Goal: Task Accomplishment & Management: Manage account settings

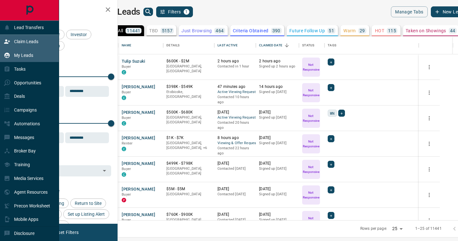
click at [16, 41] on p "Claim Leads" at bounding box center [26, 41] width 24 height 5
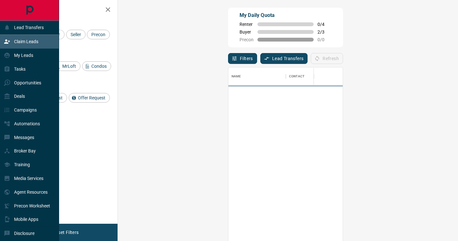
scroll to position [182, 326]
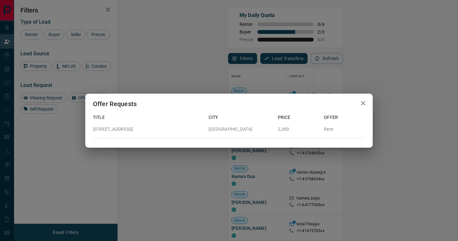
click at [362, 101] on icon "button" at bounding box center [363, 103] width 8 height 8
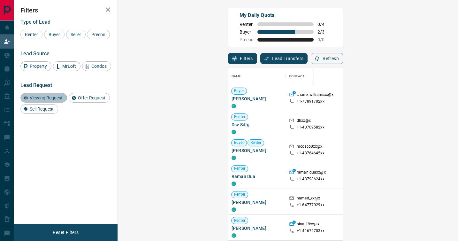
click at [44, 100] on span "Viewing Request" at bounding box center [45, 97] width 37 height 5
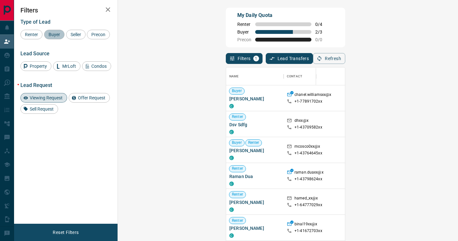
click at [54, 38] on div "Buyer" at bounding box center [54, 35] width 20 height 10
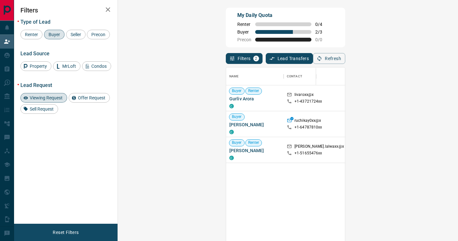
click at [41, 100] on span "Viewing Request" at bounding box center [45, 97] width 37 height 5
click at [50, 39] on div "Renter Buyer Seller Precon" at bounding box center [65, 35] width 91 height 10
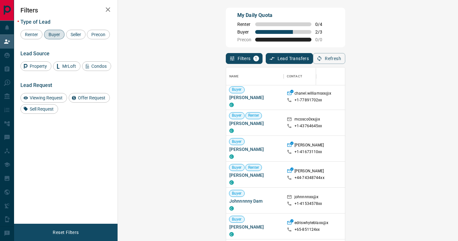
scroll to position [153, 0]
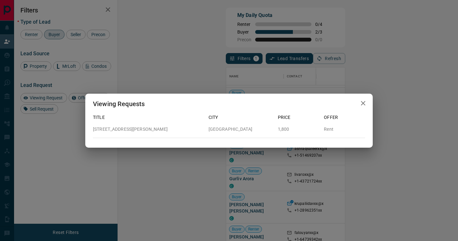
click at [363, 100] on icon "button" at bounding box center [363, 103] width 8 height 8
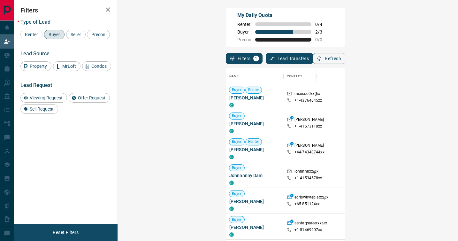
scroll to position [65, 0]
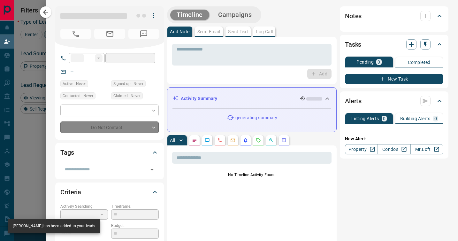
type input "**"
type input "**********"
type input "**"
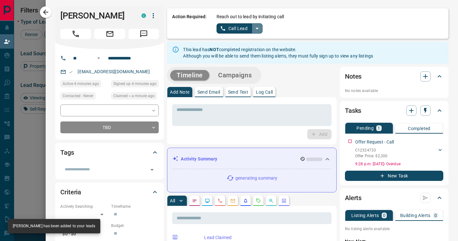
click at [256, 28] on icon "split button" at bounding box center [256, 29] width 3 height 2
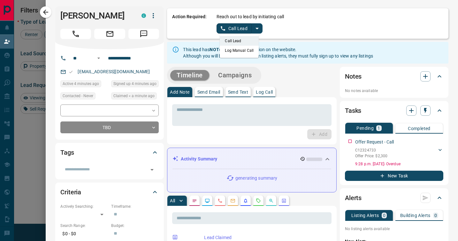
click at [244, 50] on li "Log Manual Call" at bounding box center [239, 51] width 39 height 10
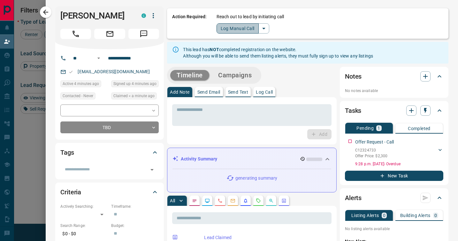
click at [237, 30] on button "Log Manual Call" at bounding box center [237, 28] width 42 height 10
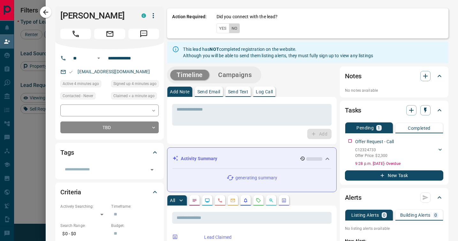
click at [237, 29] on button "No" at bounding box center [234, 28] width 11 height 10
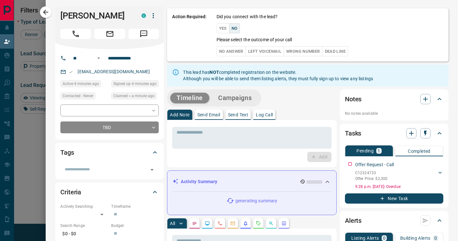
click at [233, 49] on button "No Answer" at bounding box center [230, 51] width 29 height 10
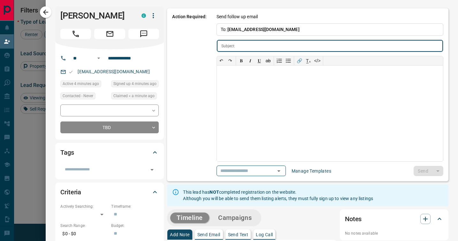
type input "**********"
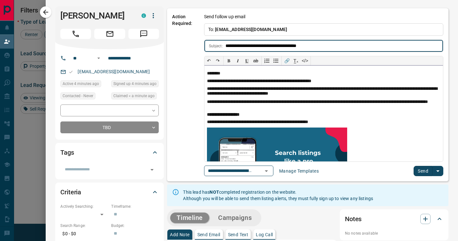
click at [221, 80] on p "**********" at bounding box center [323, 81] width 233 height 5
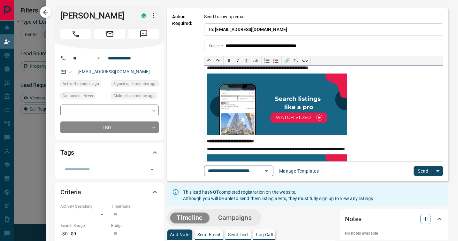
scroll to position [135, 0]
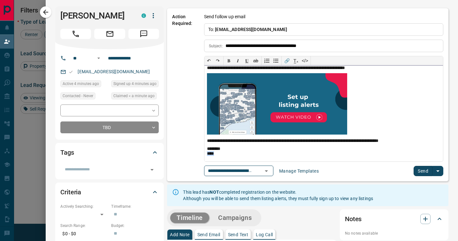
drag, startPoint x: 219, startPoint y: 153, endPoint x: 201, endPoint y: 152, distance: 17.3
click at [201, 152] on div "**********" at bounding box center [307, 94] width 281 height 173
click at [417, 170] on button "Send" at bounding box center [422, 171] width 19 height 10
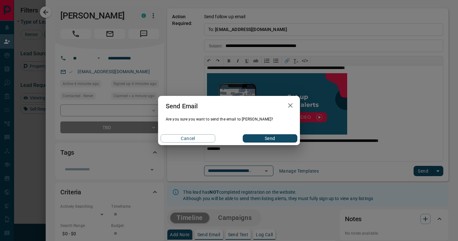
click at [284, 138] on button "Send" at bounding box center [270, 138] width 55 height 8
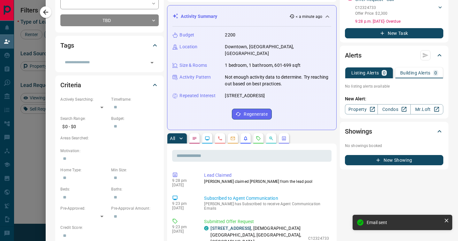
scroll to position [165, 0]
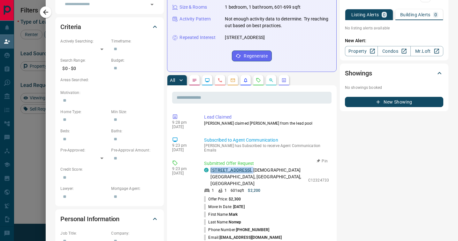
drag, startPoint x: 260, startPoint y: 162, endPoint x: 210, endPoint y: 162, distance: 49.5
click at [210, 167] on p "[STREET_ADDRESS][DEMOGRAPHIC_DATA]" at bounding box center [257, 177] width 94 height 20
copy p "[STREET_ADDRESS] ,"
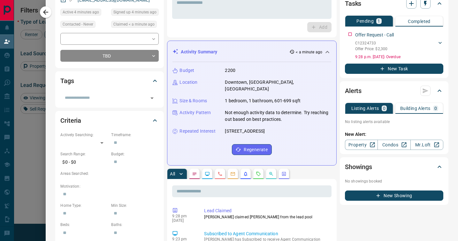
scroll to position [0, 0]
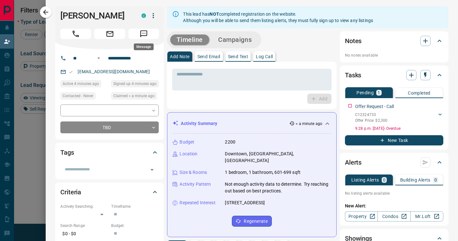
click at [146, 36] on icon "Message" at bounding box center [143, 34] width 8 height 8
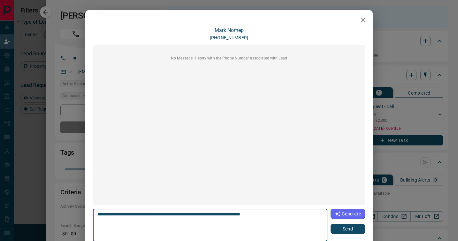
type textarea "**********"
click at [343, 229] on button "Send" at bounding box center [347, 228] width 34 height 10
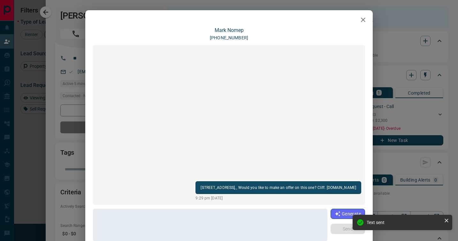
click at [398, 41] on div "[PERSON_NAME] [PHONE_NUMBER] [STREET_ADDRESS], , Would you like to make an offe…" at bounding box center [229, 120] width 458 height 241
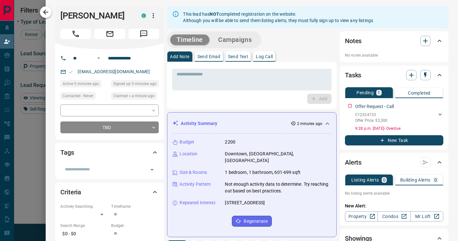
click at [48, 13] on icon "button" at bounding box center [46, 12] width 8 height 8
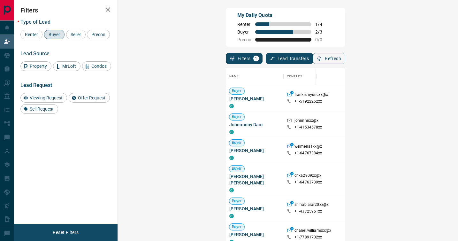
scroll to position [182, 326]
click at [37, 100] on span "Viewing Request" at bounding box center [45, 97] width 37 height 5
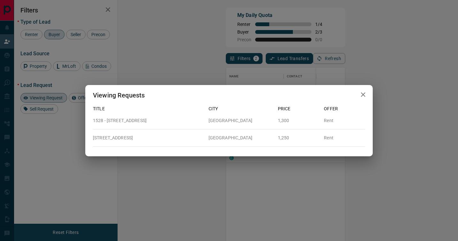
click at [363, 93] on icon "button" at bounding box center [363, 95] width 8 height 8
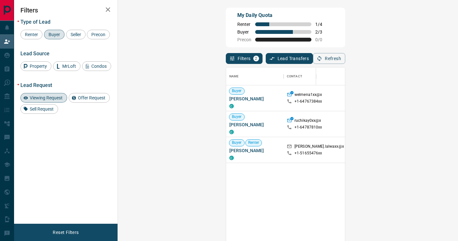
click at [44, 100] on span "Viewing Request" at bounding box center [45, 97] width 37 height 5
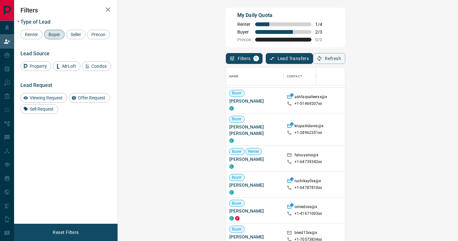
scroll to position [247, 0]
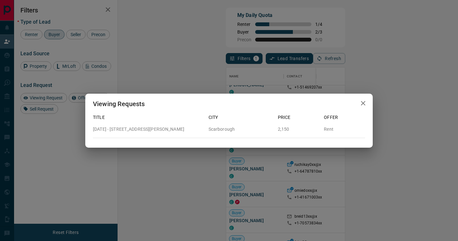
click at [363, 101] on icon "button" at bounding box center [363, 103] width 8 height 8
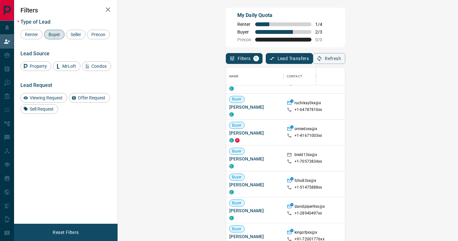
scroll to position [338, 0]
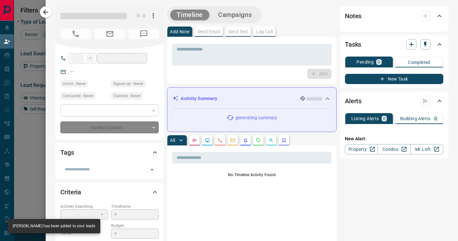
type input "**"
type input "**********"
type input "**"
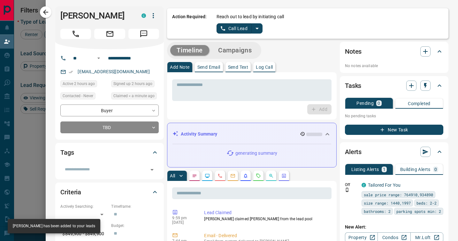
click at [256, 26] on icon "split button" at bounding box center [257, 29] width 8 height 8
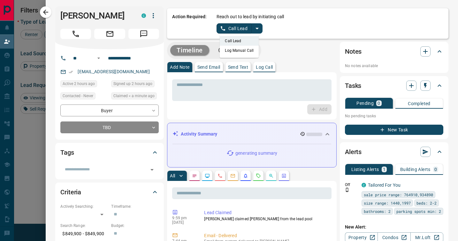
click at [244, 51] on li "Log Manual Call" at bounding box center [239, 51] width 39 height 10
click at [240, 30] on button "Log Manual Call" at bounding box center [237, 28] width 42 height 10
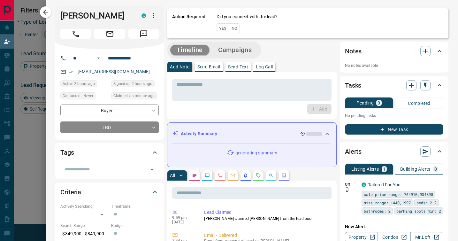
click at [237, 27] on button "No" at bounding box center [234, 28] width 11 height 10
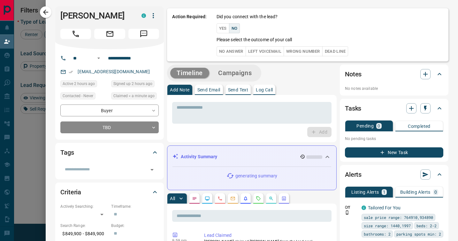
click at [232, 51] on button "No Answer" at bounding box center [230, 51] width 29 height 10
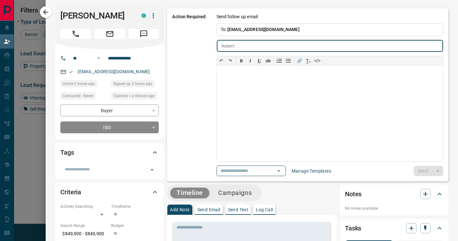
type input "**********"
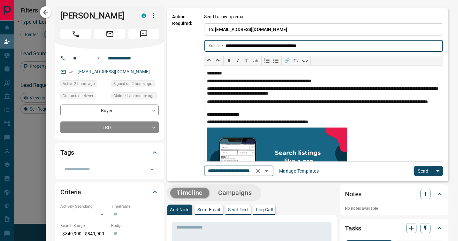
click at [269, 171] on icon "Open" at bounding box center [266, 171] width 8 height 8
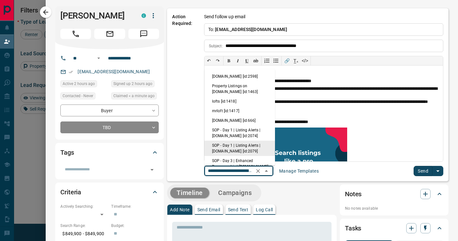
scroll to position [0, 54]
click at [235, 88] on li "Property Listings on [DOMAIN_NAME] [id:1463]" at bounding box center [239, 88] width 71 height 15
type input "**********"
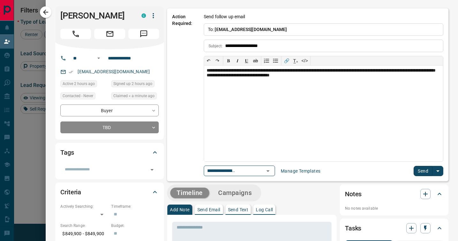
scroll to position [0, 0]
click at [354, 71] on div "**********" at bounding box center [323, 113] width 239 height 96
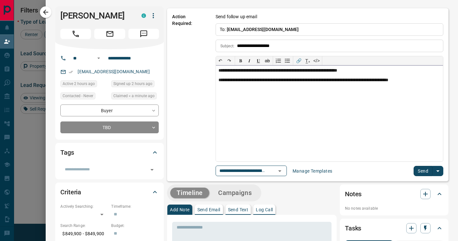
click at [355, 80] on div "**********" at bounding box center [329, 80] width 222 height 5
click at [279, 90] on div "**********" at bounding box center [329, 89] width 222 height 5
click at [421, 167] on button "Send" at bounding box center [422, 171] width 19 height 10
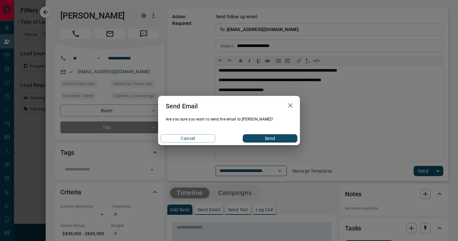
click at [275, 138] on button "Send" at bounding box center [270, 138] width 55 height 8
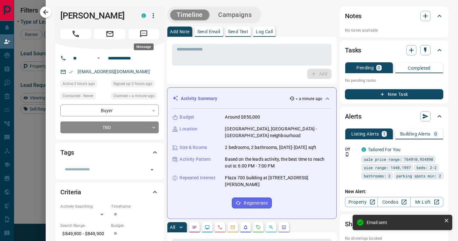
click at [147, 33] on icon "Message" at bounding box center [143, 34] width 8 height 8
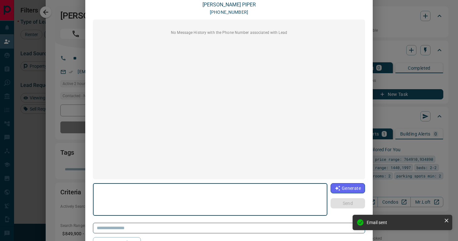
scroll to position [52, 0]
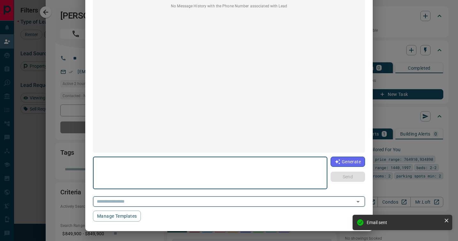
click at [355, 200] on icon "Open" at bounding box center [358, 202] width 8 height 8
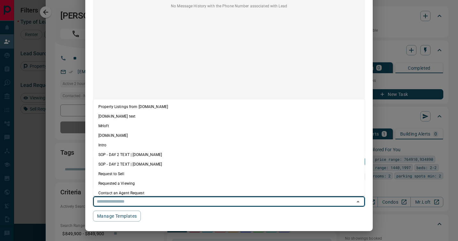
click at [199, 106] on li "Property Listings from [DOMAIN_NAME]" at bounding box center [228, 107] width 271 height 10
type textarea "**********"
type input "**********"
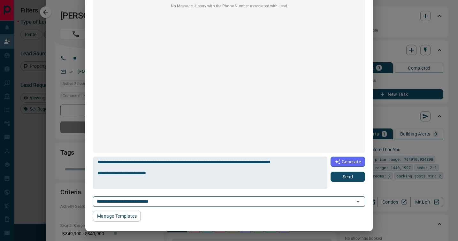
click at [354, 176] on button "Send" at bounding box center [347, 176] width 34 height 10
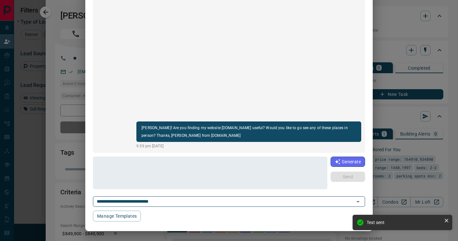
click at [452, 144] on div "**********" at bounding box center [229, 120] width 458 height 241
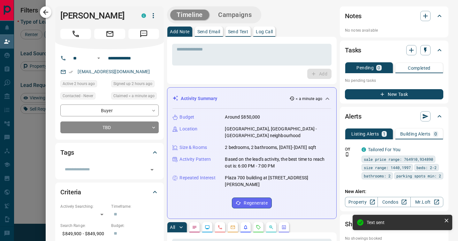
click at [43, 12] on icon "button" at bounding box center [46, 12] width 8 height 8
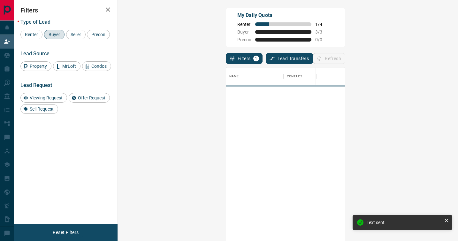
scroll to position [182, 326]
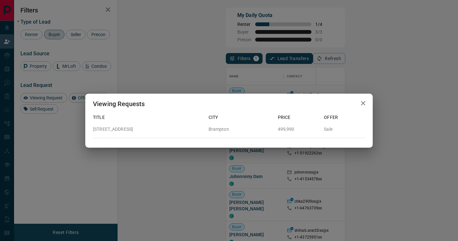
click at [363, 102] on icon "button" at bounding box center [363, 103] width 4 height 4
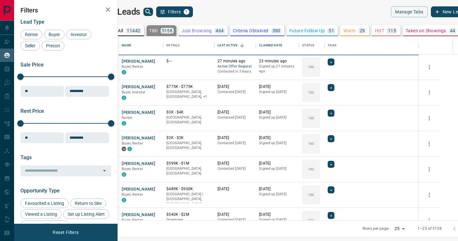
scroll to position [183, 337]
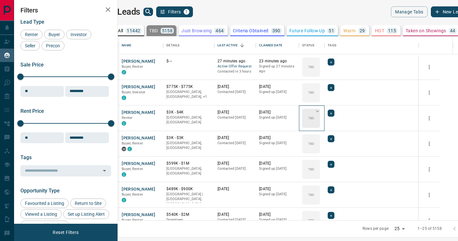
click at [320, 112] on icon at bounding box center [317, 111] width 6 height 6
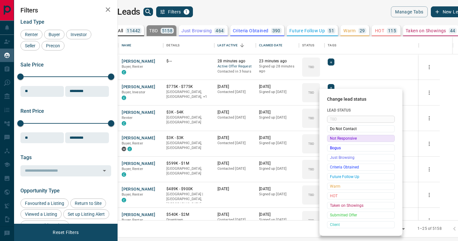
click at [333, 139] on span "Not Responsive" at bounding box center [361, 138] width 62 height 6
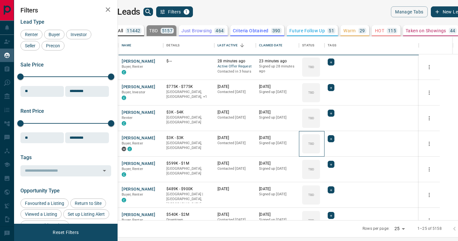
click at [0, 0] on icon at bounding box center [0, 0] width 0 height 0
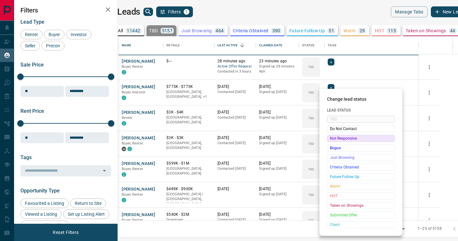
click at [333, 139] on span "Not Responsive" at bounding box center [361, 138] width 62 height 6
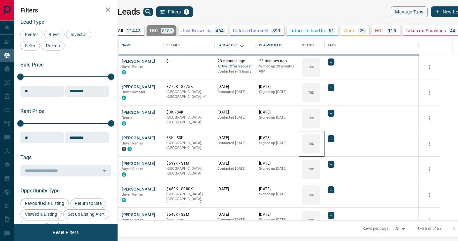
click at [0, 0] on icon at bounding box center [0, 0] width 0 height 0
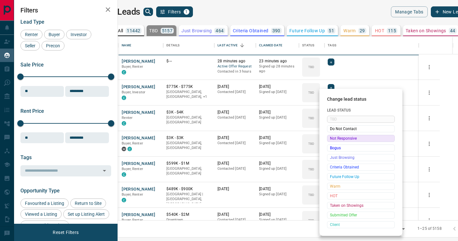
click at [333, 139] on span "Not Responsive" at bounding box center [361, 138] width 62 height 6
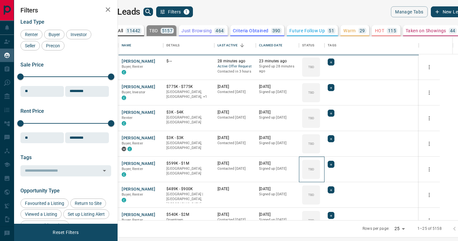
click at [320, 160] on div "TBD" at bounding box center [311, 169] width 18 height 19
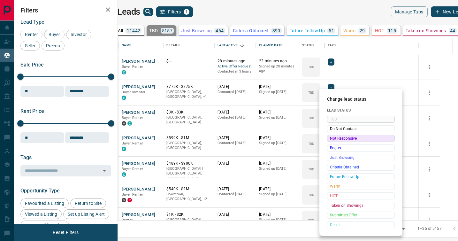
click at [333, 139] on span "Not Responsive" at bounding box center [361, 138] width 62 height 6
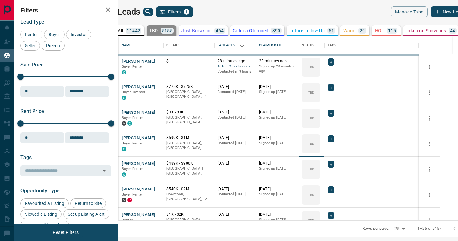
click at [0, 0] on icon at bounding box center [0, 0] width 0 height 0
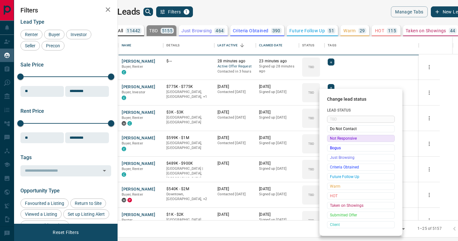
click at [333, 139] on span "Not Responsive" at bounding box center [361, 138] width 62 height 6
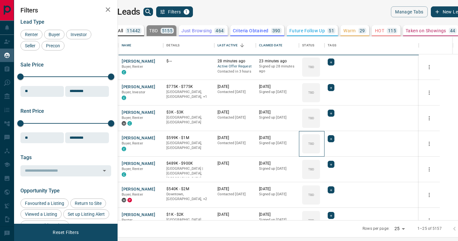
click at [0, 0] on icon at bounding box center [0, 0] width 0 height 0
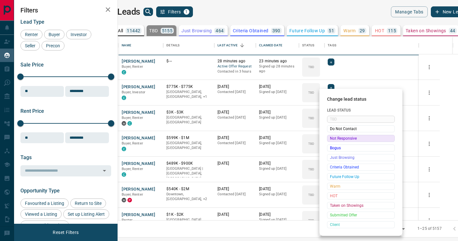
click at [333, 139] on span "Not Responsive" at bounding box center [361, 138] width 62 height 6
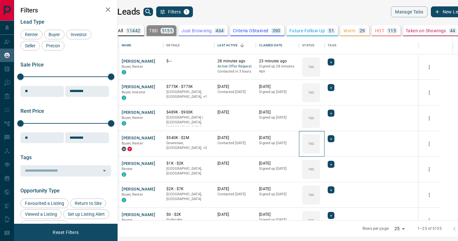
click at [0, 0] on icon at bounding box center [0, 0] width 0 height 0
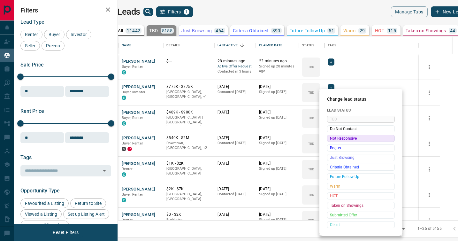
click at [333, 139] on span "Not Responsive" at bounding box center [361, 138] width 62 height 6
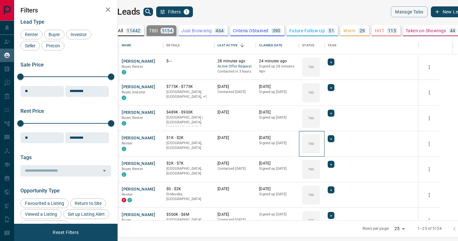
click at [0, 0] on icon at bounding box center [0, 0] width 0 height 0
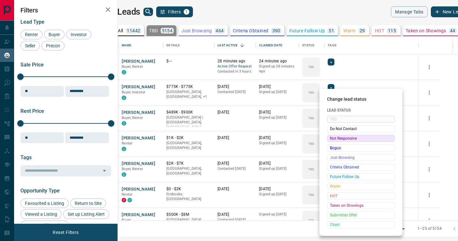
click at [333, 139] on span "Not Responsive" at bounding box center [361, 138] width 62 height 6
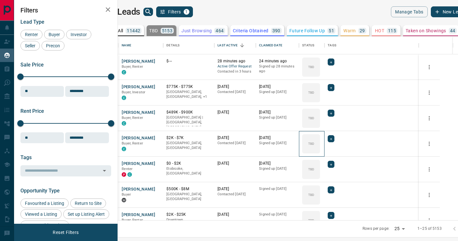
click at [0, 0] on icon at bounding box center [0, 0] width 0 height 0
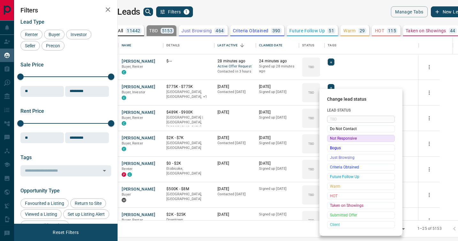
click at [333, 139] on span "Not Responsive" at bounding box center [361, 138] width 62 height 6
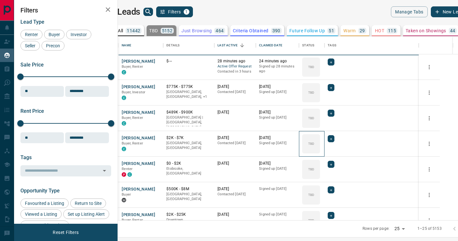
click at [0, 0] on icon at bounding box center [0, 0] width 0 height 0
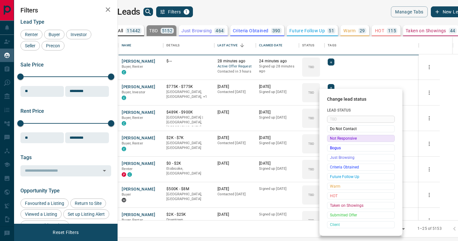
click at [333, 139] on span "Not Responsive" at bounding box center [361, 138] width 62 height 6
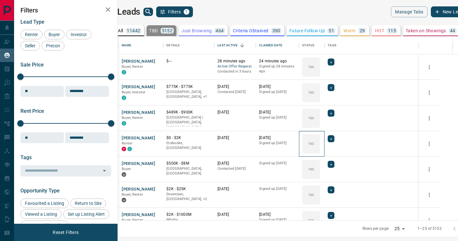
click at [0, 0] on icon at bounding box center [0, 0] width 0 height 0
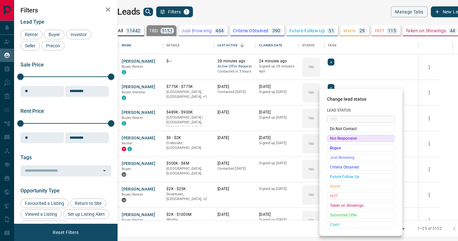
click at [333, 139] on span "Not Responsive" at bounding box center [361, 138] width 62 height 6
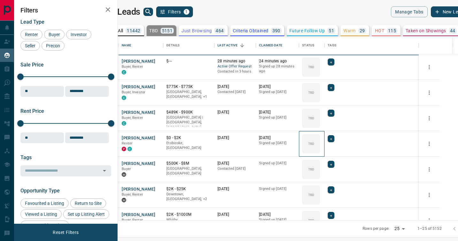
click at [0, 0] on icon at bounding box center [0, 0] width 0 height 0
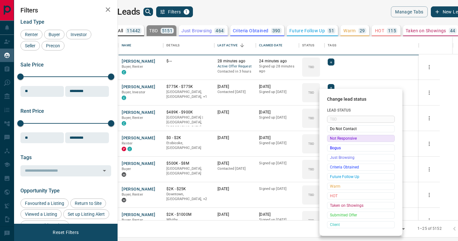
click at [333, 139] on span "Not Responsive" at bounding box center [361, 138] width 62 height 6
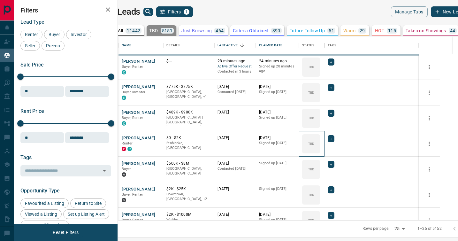
click at [0, 0] on icon at bounding box center [0, 0] width 0 height 0
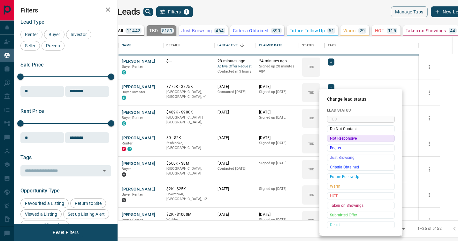
click at [333, 139] on span "Not Responsive" at bounding box center [361, 138] width 62 height 6
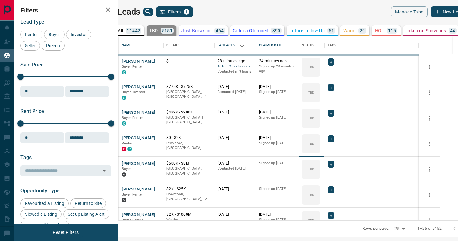
click at [0, 0] on icon at bounding box center [0, 0] width 0 height 0
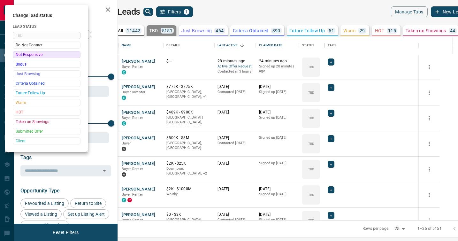
click at [333, 139] on div at bounding box center [229, 120] width 458 height 241
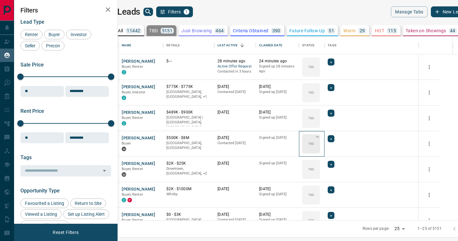
click at [320, 137] on div "TBD" at bounding box center [311, 143] width 18 height 19
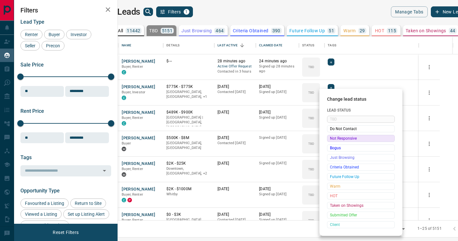
click at [331, 138] on span "Not Responsive" at bounding box center [361, 138] width 62 height 6
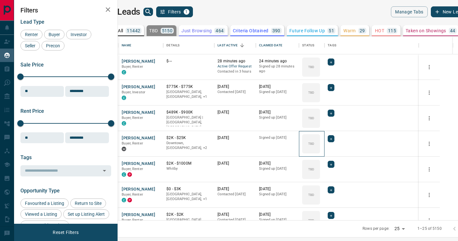
click at [320, 138] on div "TBD" at bounding box center [311, 143] width 18 height 19
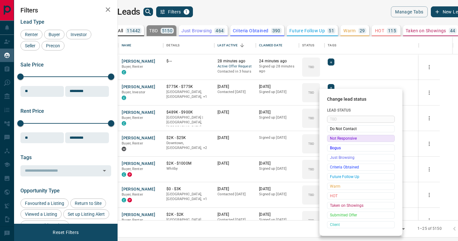
click at [331, 138] on span "Not Responsive" at bounding box center [361, 138] width 62 height 6
